Goal: Find specific page/section: Find specific page/section

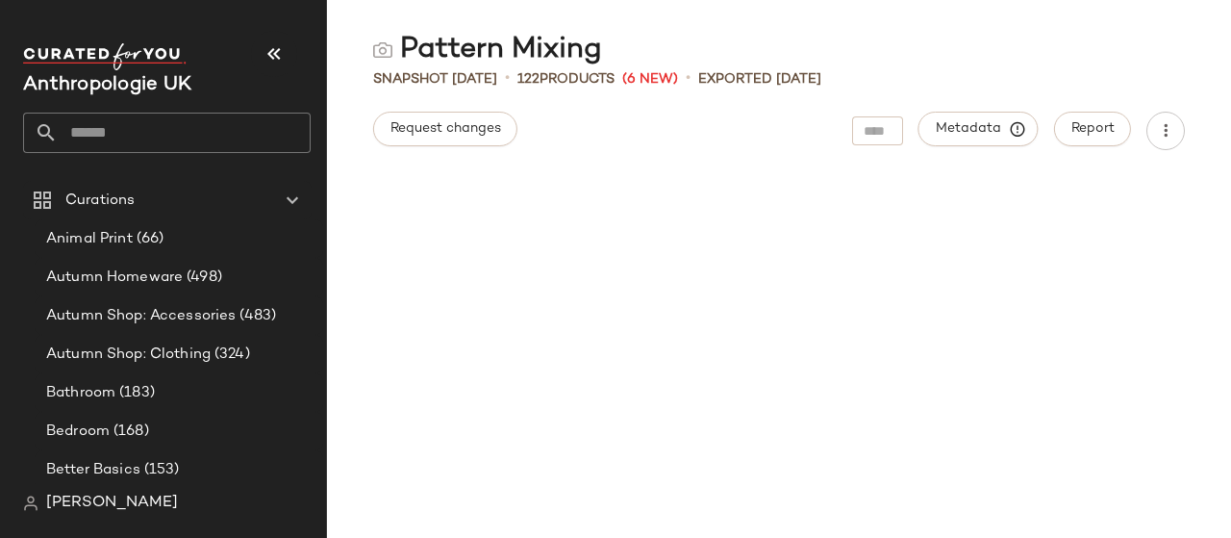
scroll to position [1867, 0]
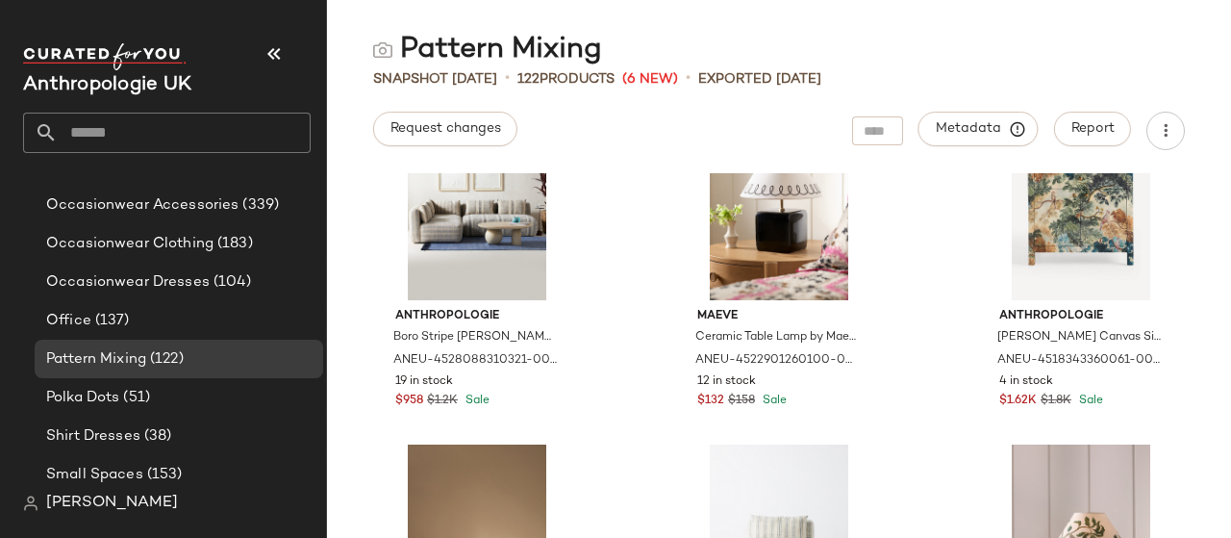
click at [121, 135] on input "text" at bounding box center [184, 133] width 253 height 40
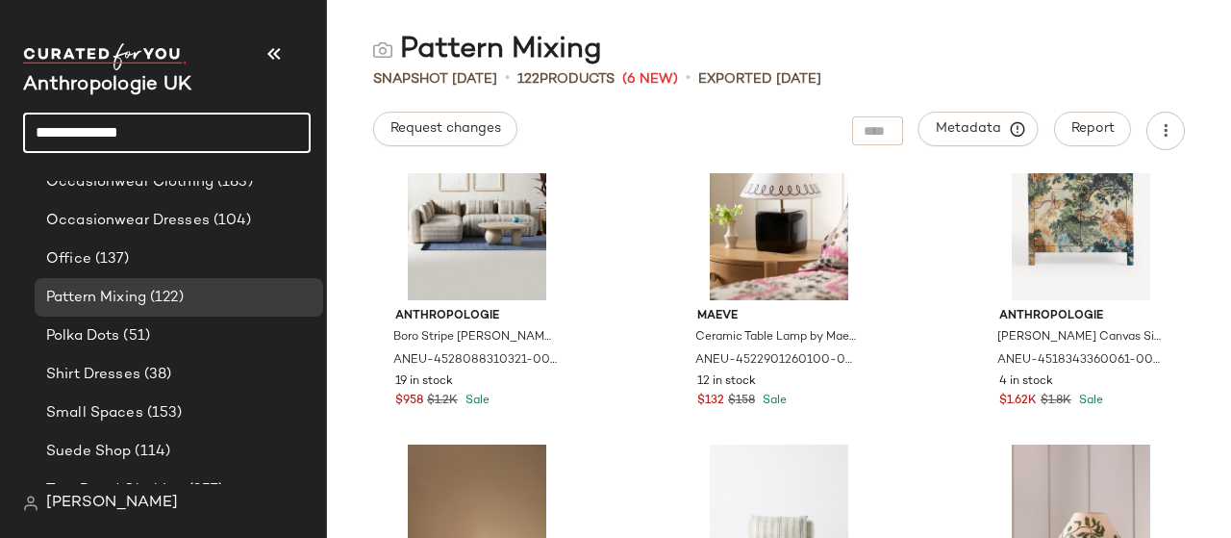
type input "**********"
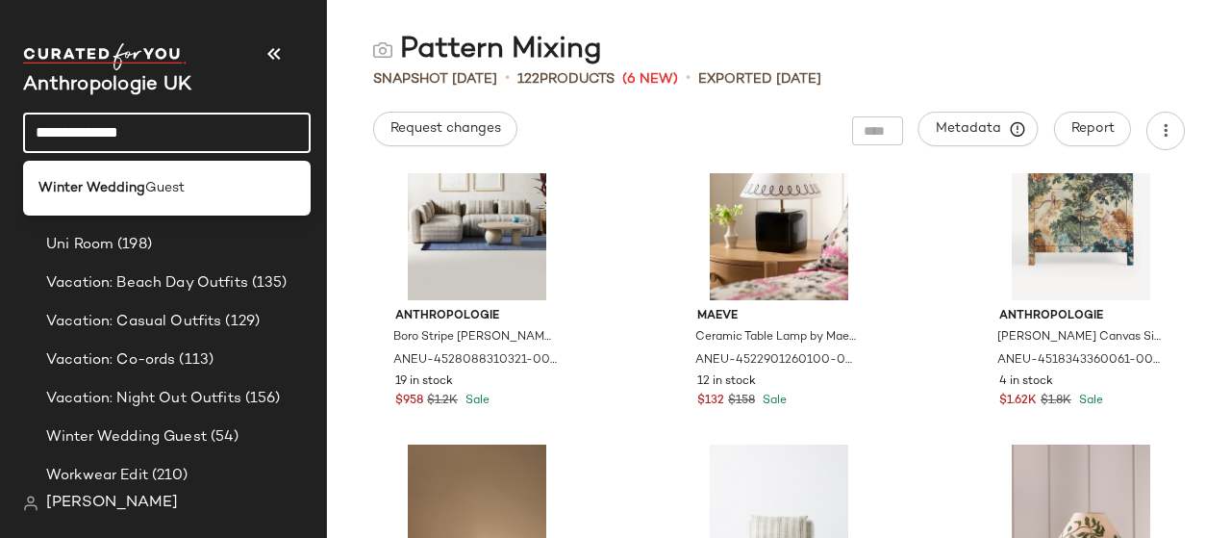
scroll to position [1966, 0]
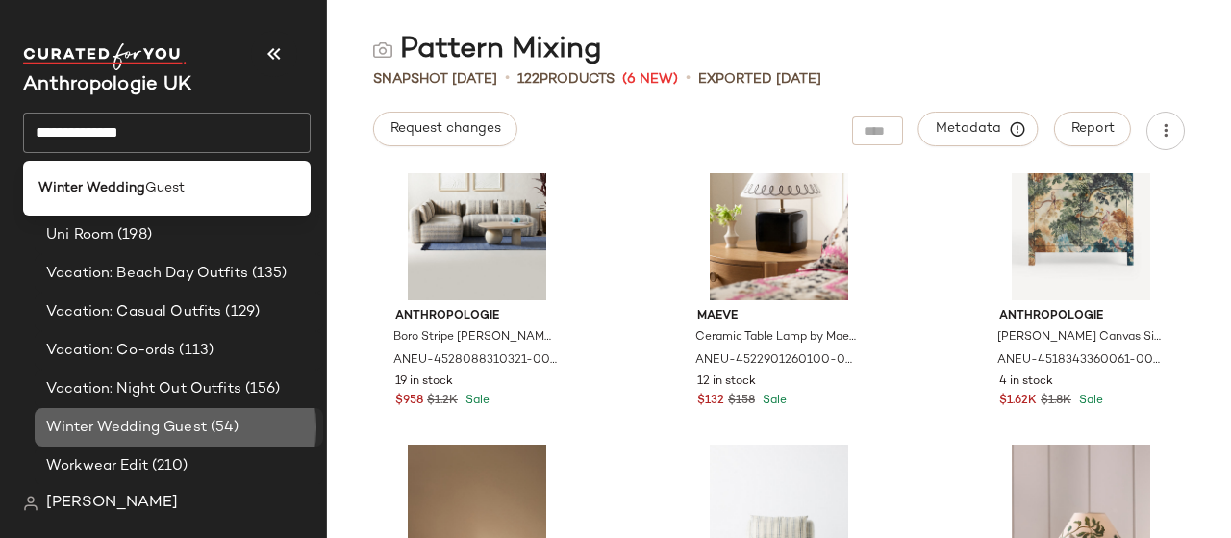
click at [175, 425] on span "Winter Wedding Guest" at bounding box center [126, 427] width 161 height 22
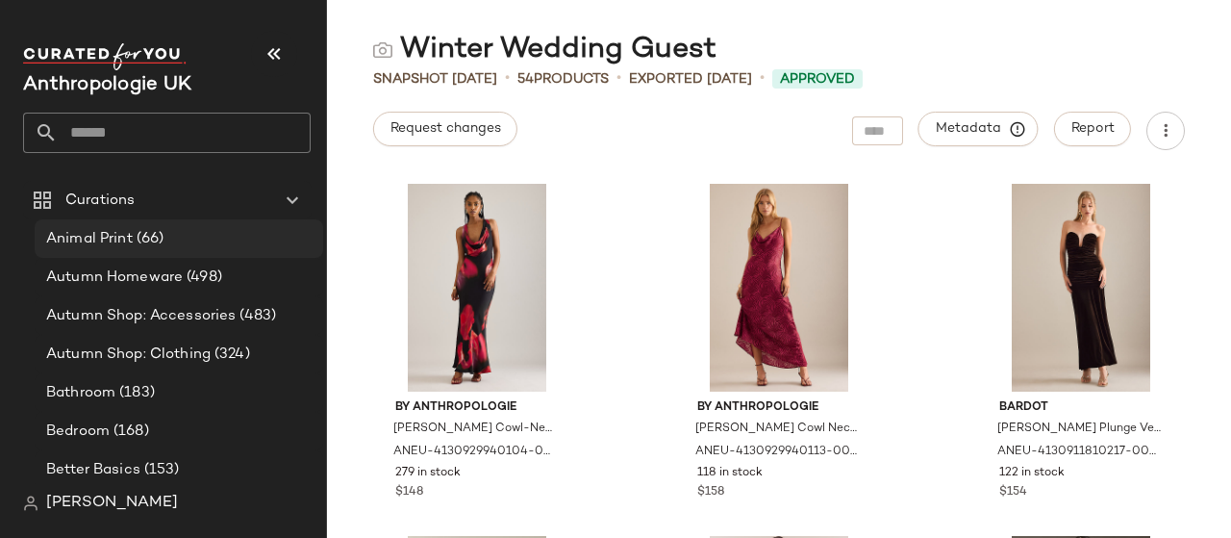
click at [117, 244] on span "Animal Print" at bounding box center [89, 239] width 87 height 22
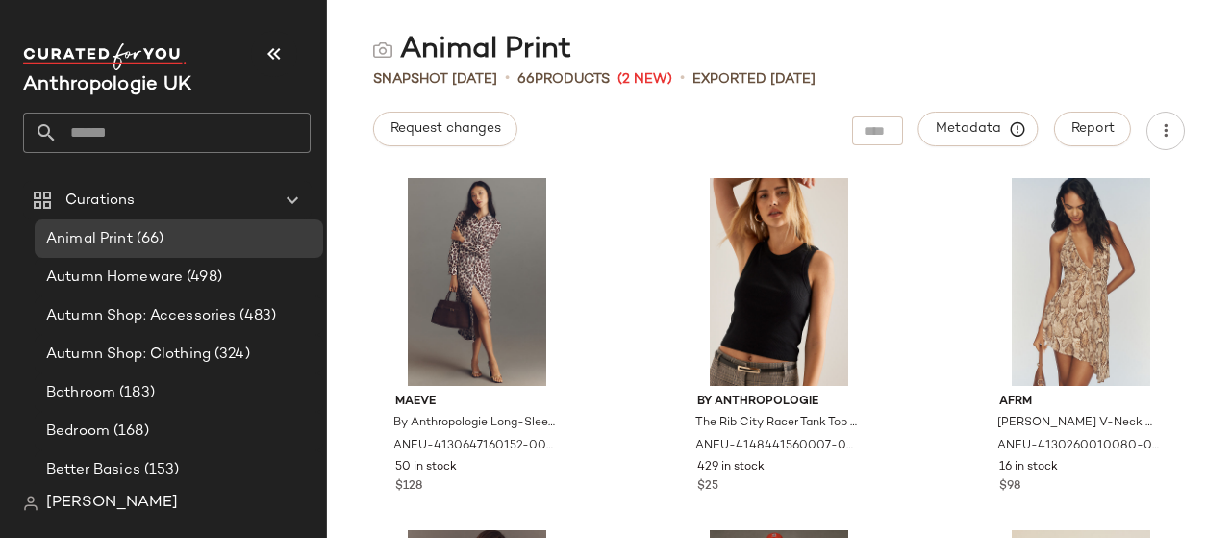
scroll to position [1458, 0]
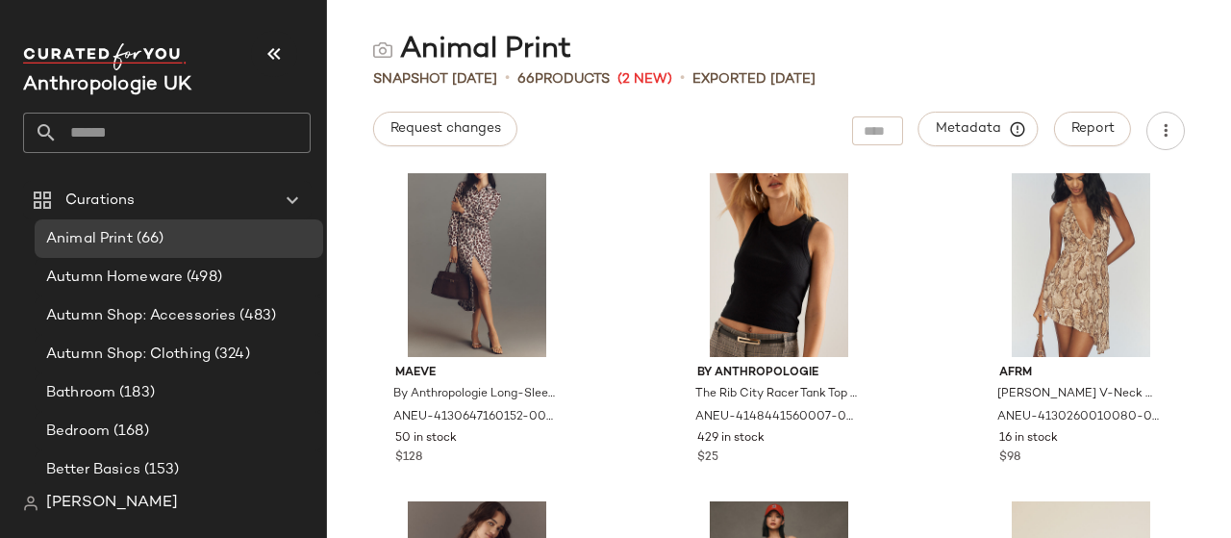
click at [118, 118] on input "text" at bounding box center [184, 133] width 253 height 40
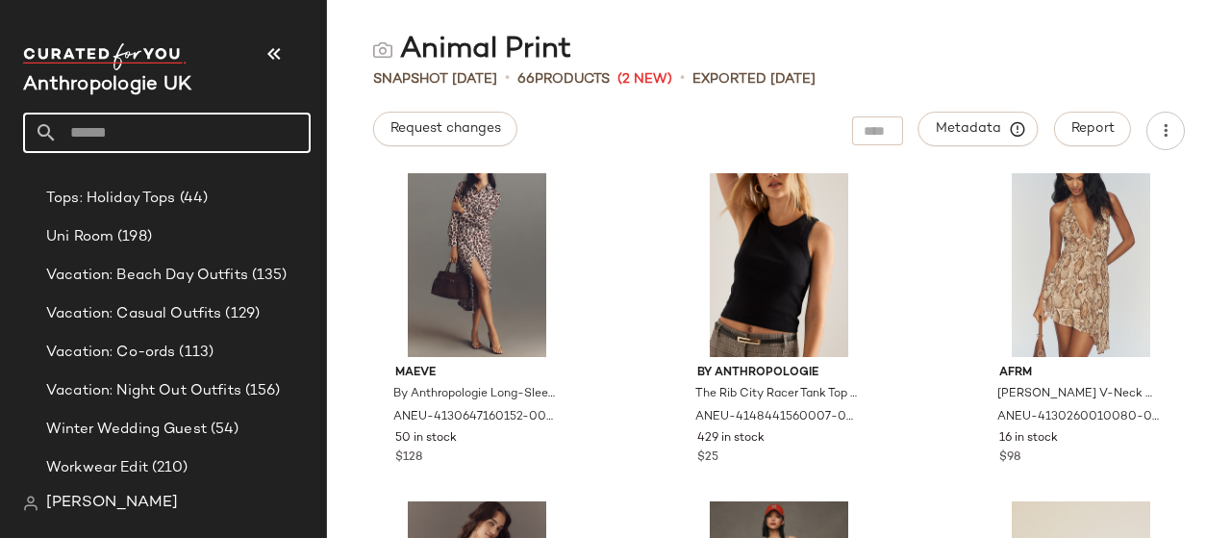
scroll to position [1966, 0]
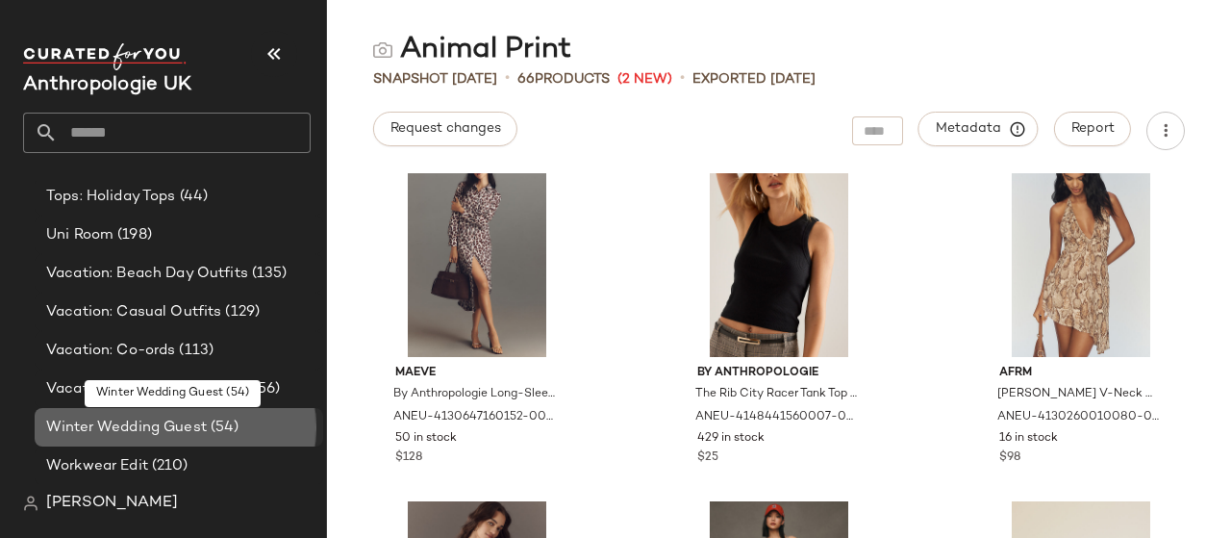
click at [106, 430] on span "Winter Wedding Guest" at bounding box center [126, 427] width 161 height 22
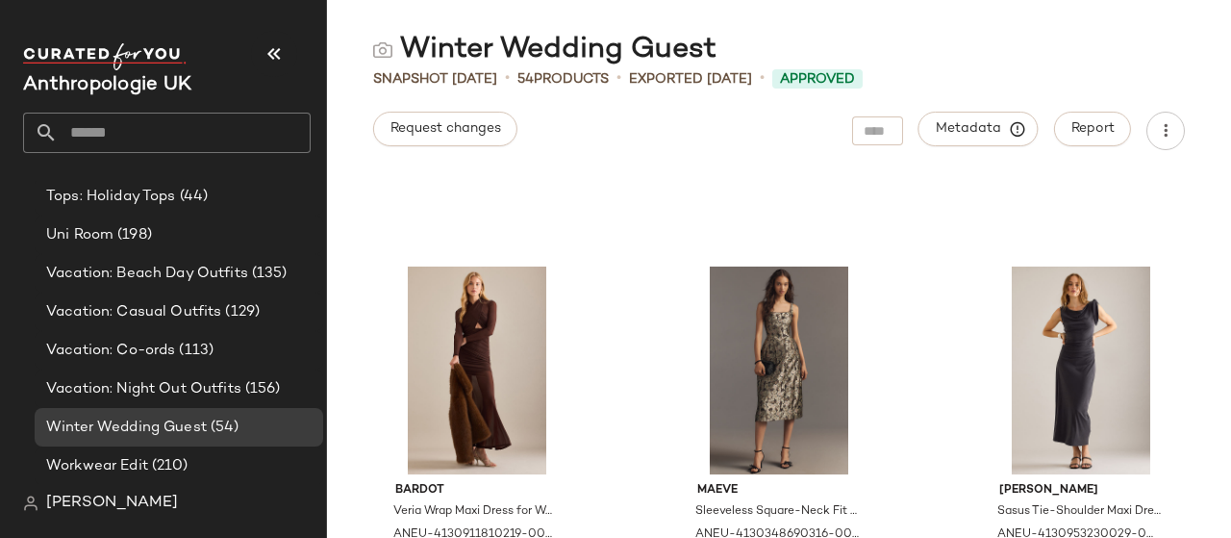
scroll to position [5066, 0]
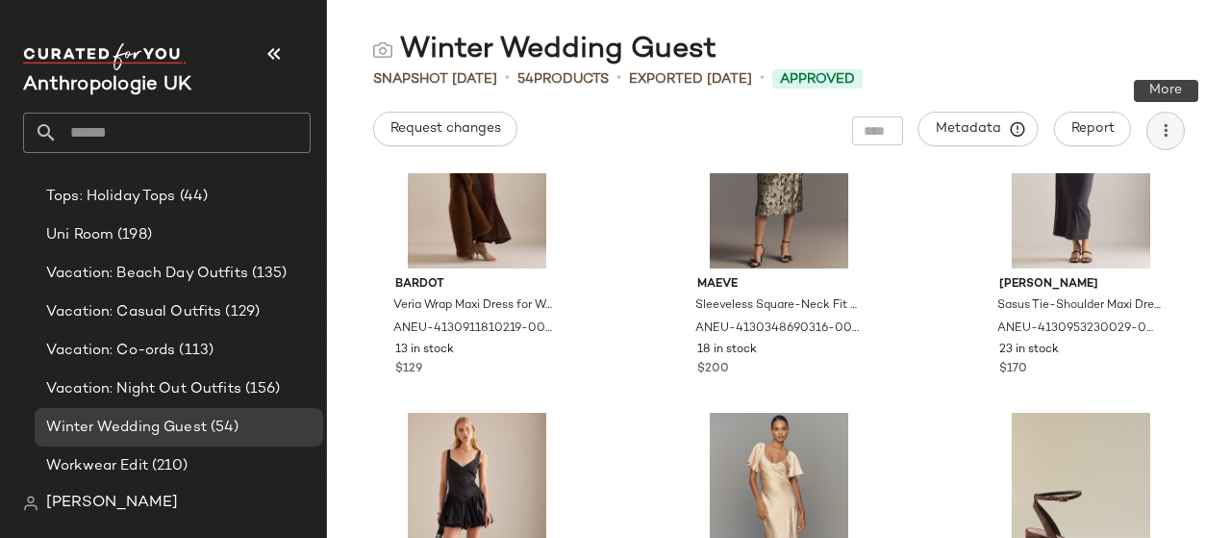
click at [1160, 131] on icon "button" at bounding box center [1165, 130] width 19 height 19
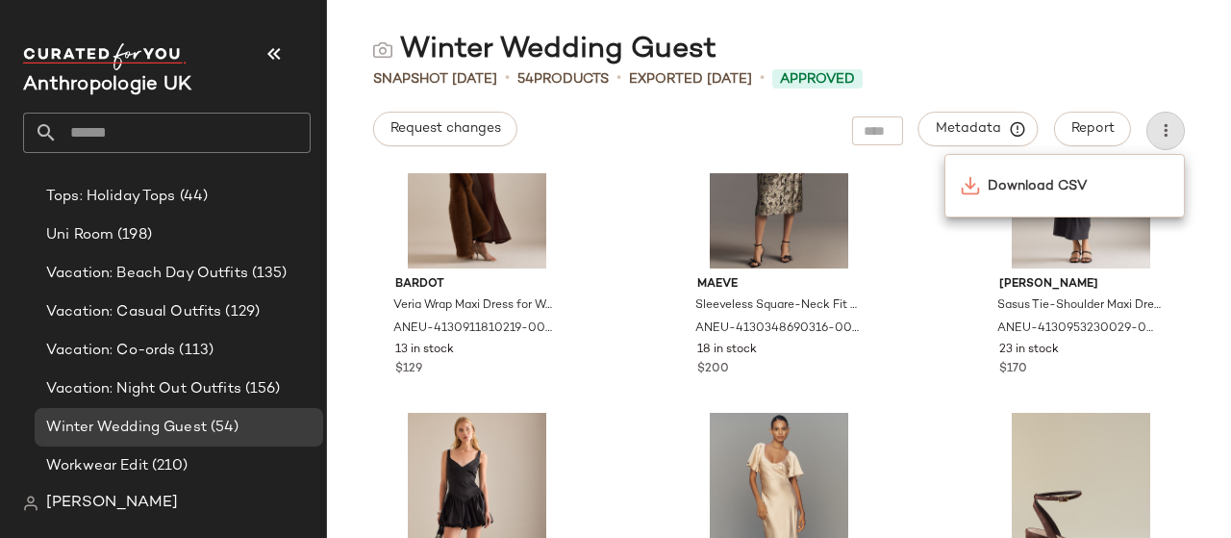
click at [1122, 63] on div "Winter Wedding Guest" at bounding box center [779, 50] width 904 height 38
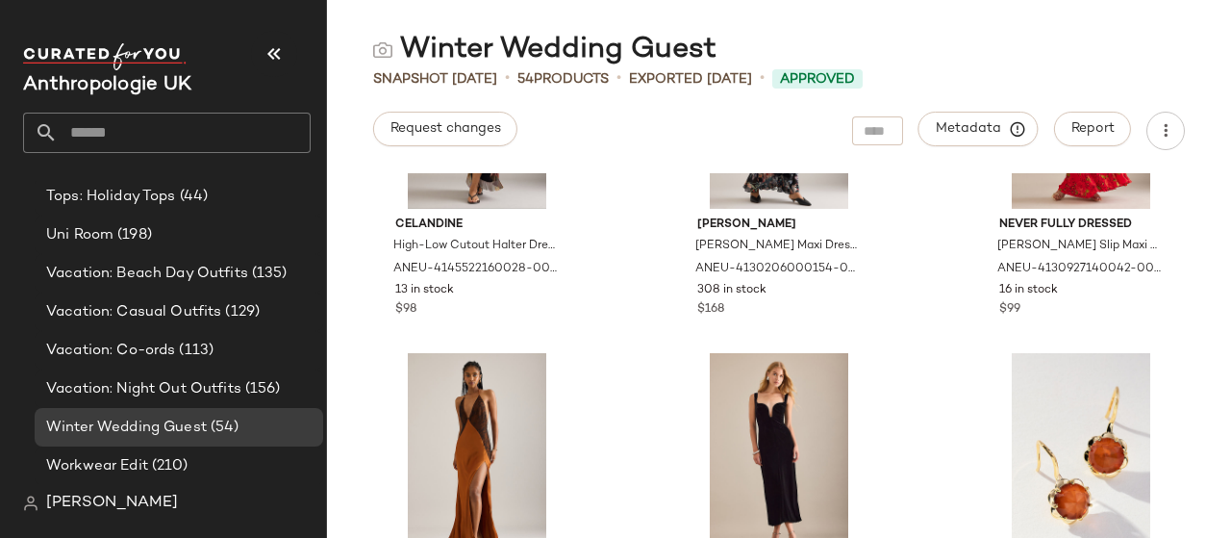
scroll to position [0, 0]
